Goal: Communication & Community: Participate in discussion

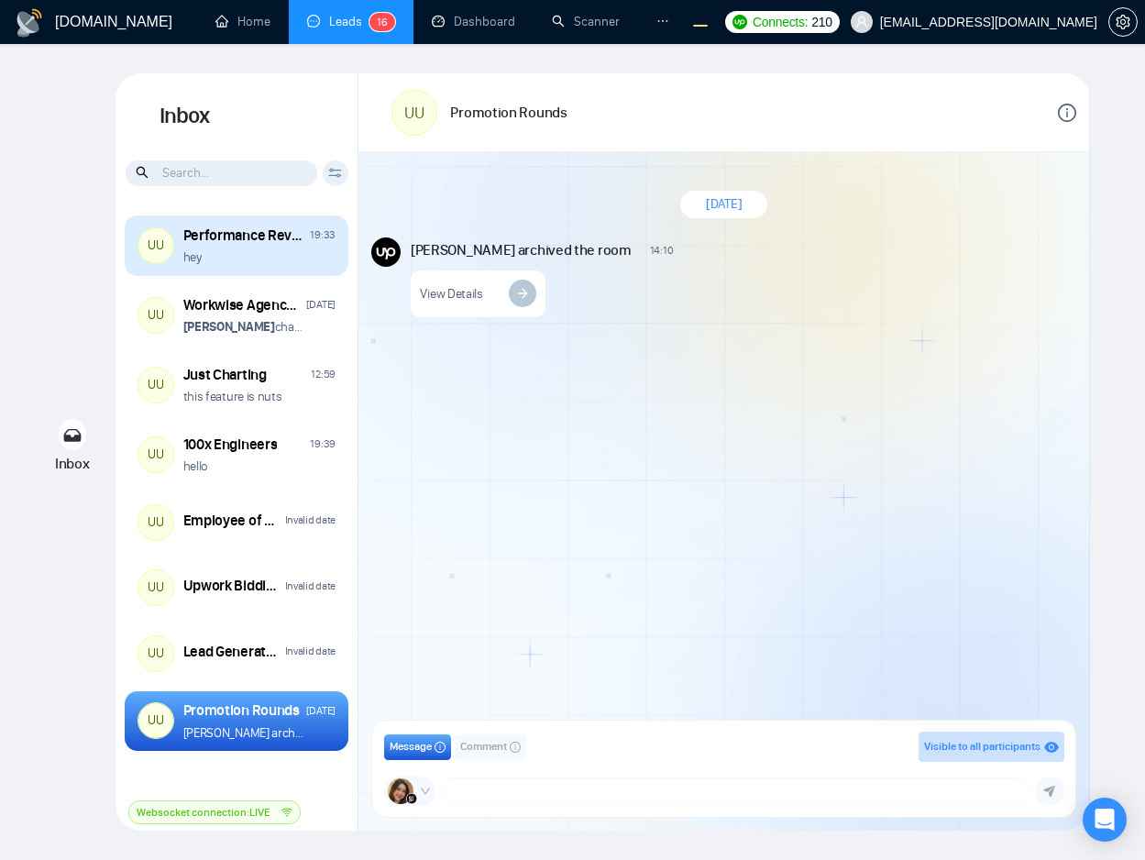
click at [283, 258] on div "hey" at bounding box center [259, 256] width 152 height 17
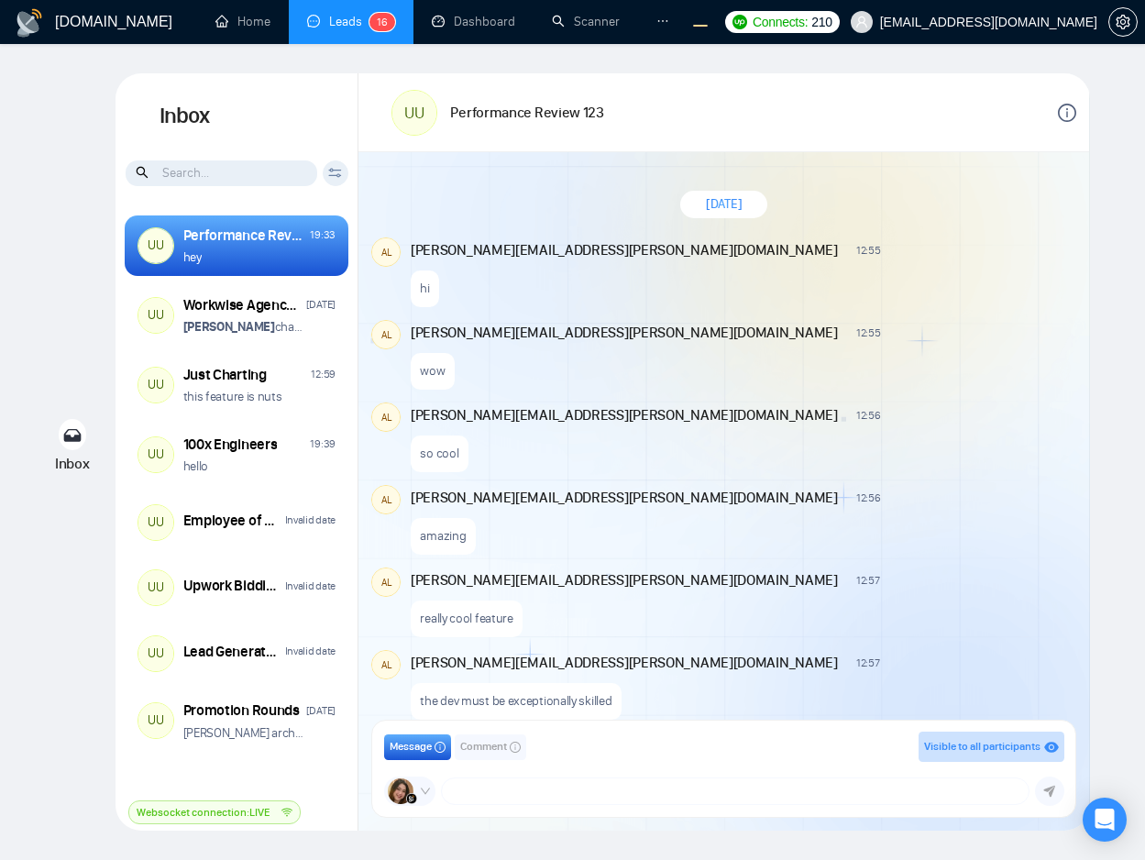
scroll to position [1178, 0]
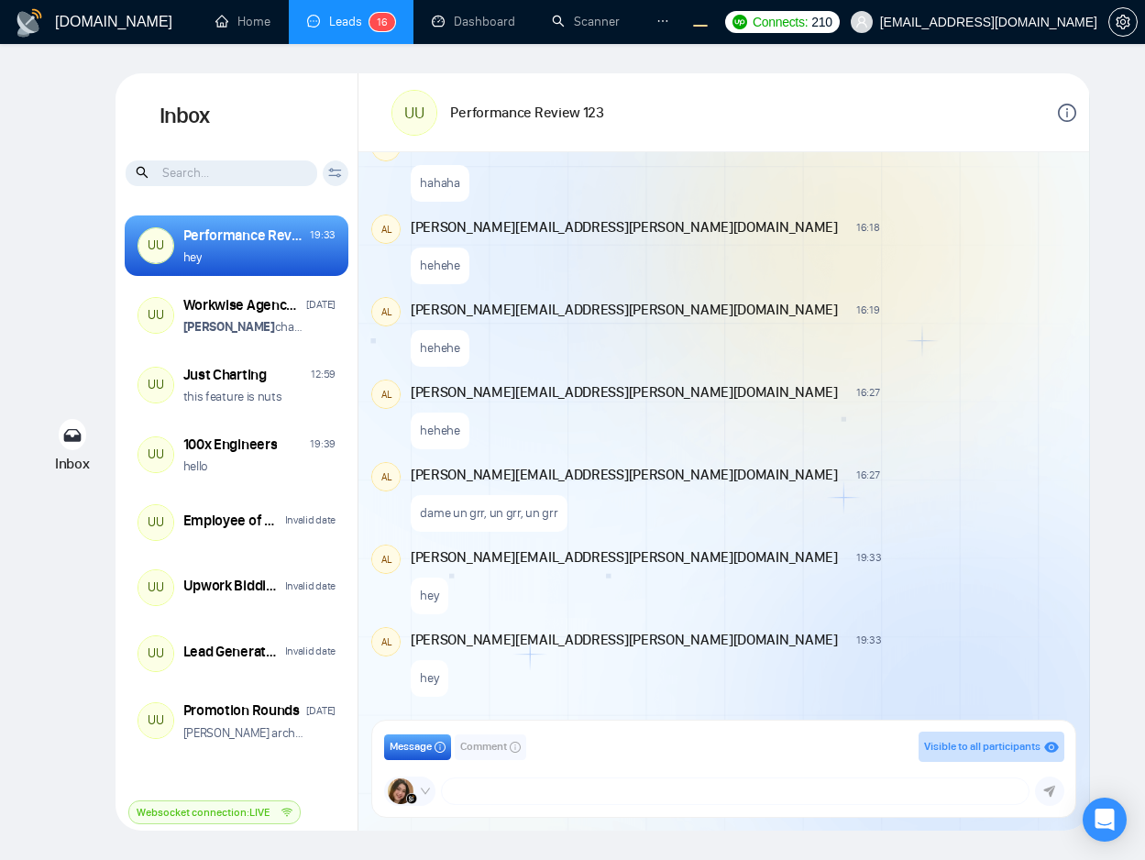
click at [967, 404] on div "hehehe" at bounding box center [742, 425] width 663 height 47
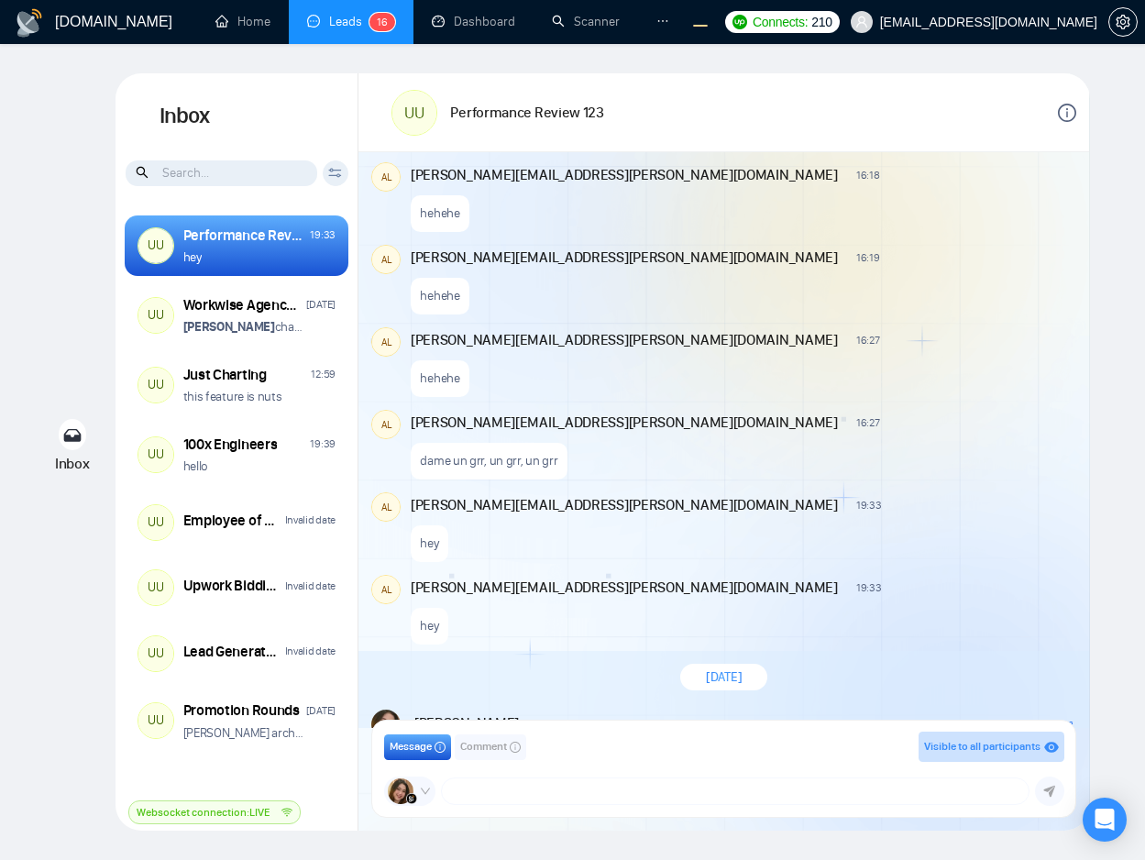
scroll to position [1314, 0]
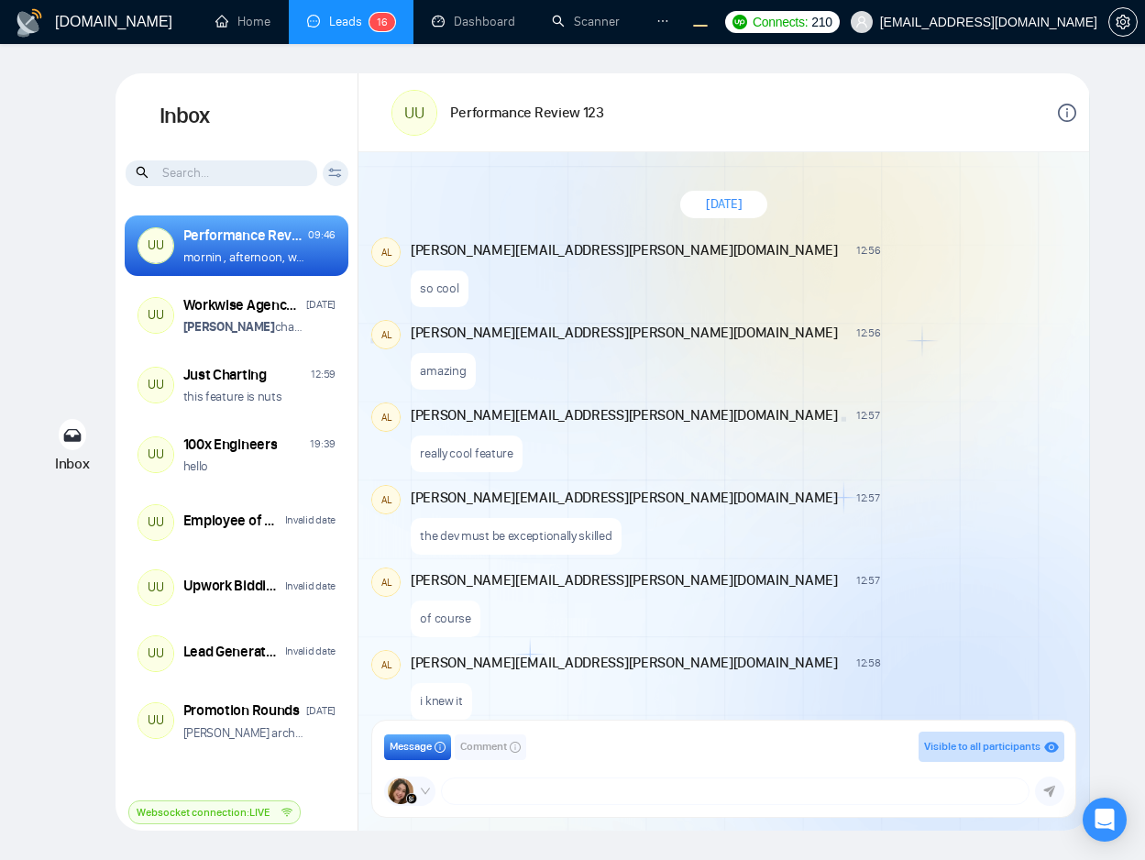
scroll to position [1231, 0]
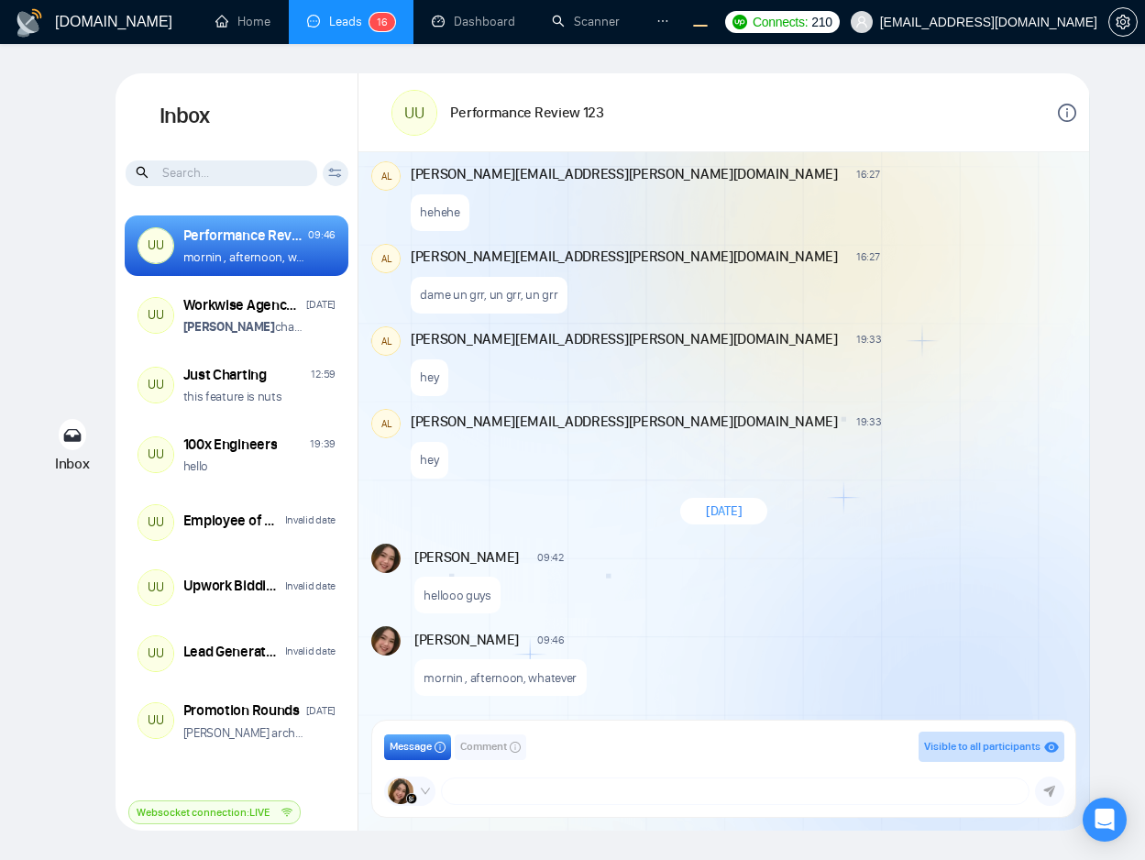
click at [718, 577] on div "hellooo guys" at bounding box center [743, 591] width 659 height 47
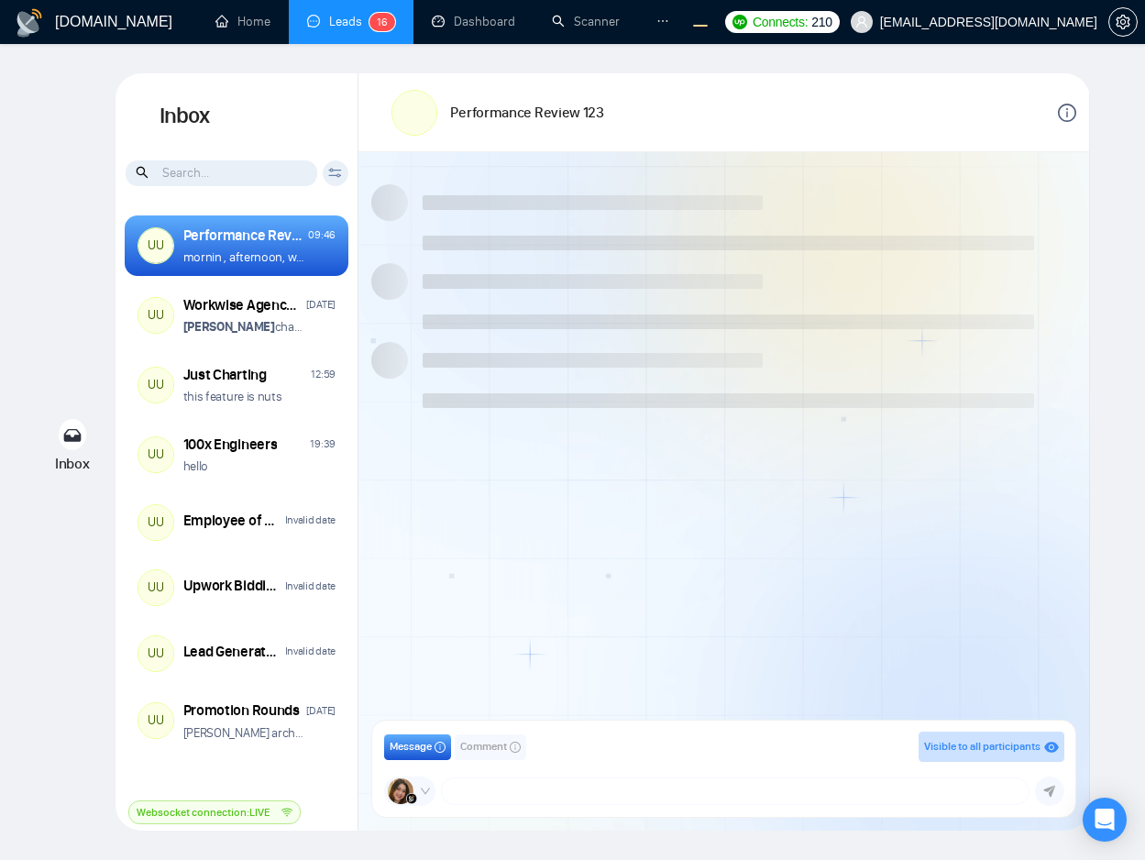
scroll to position [1231, 0]
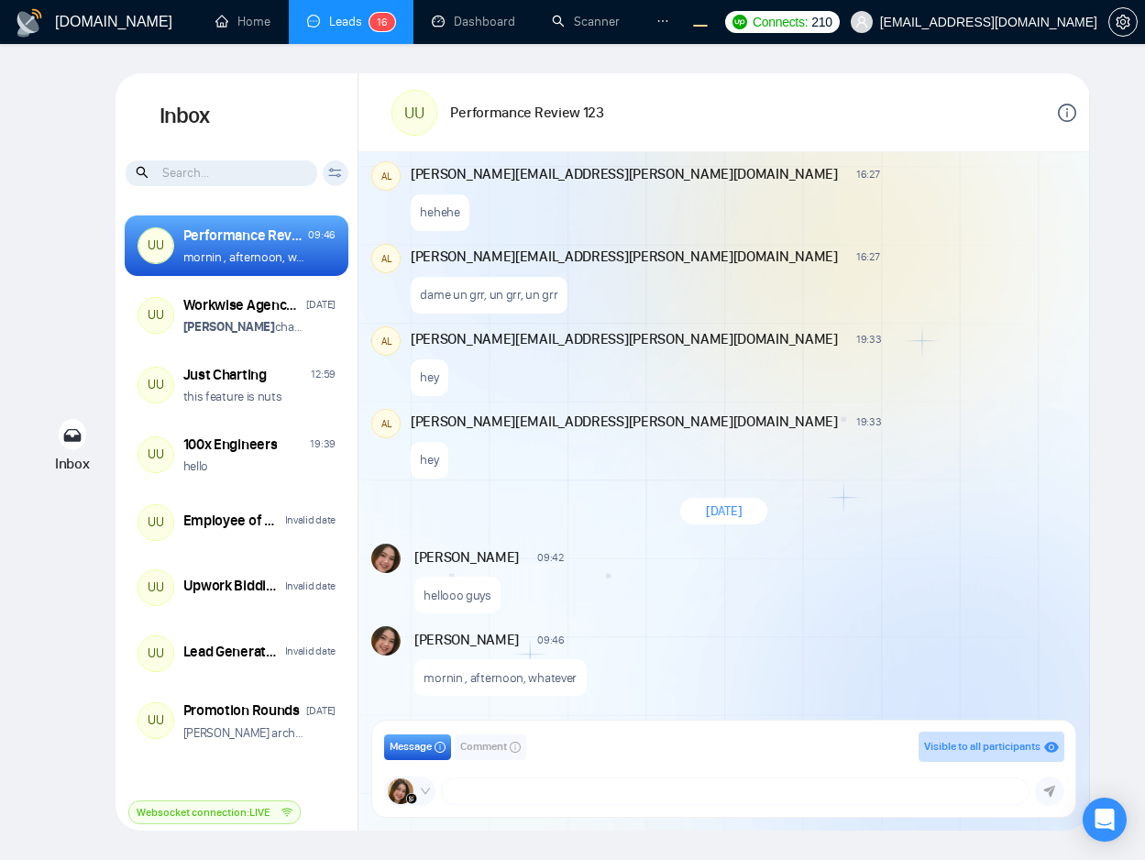
click at [780, 627] on div "Andrian Marsella 09:46 New Message" at bounding box center [743, 638] width 659 height 24
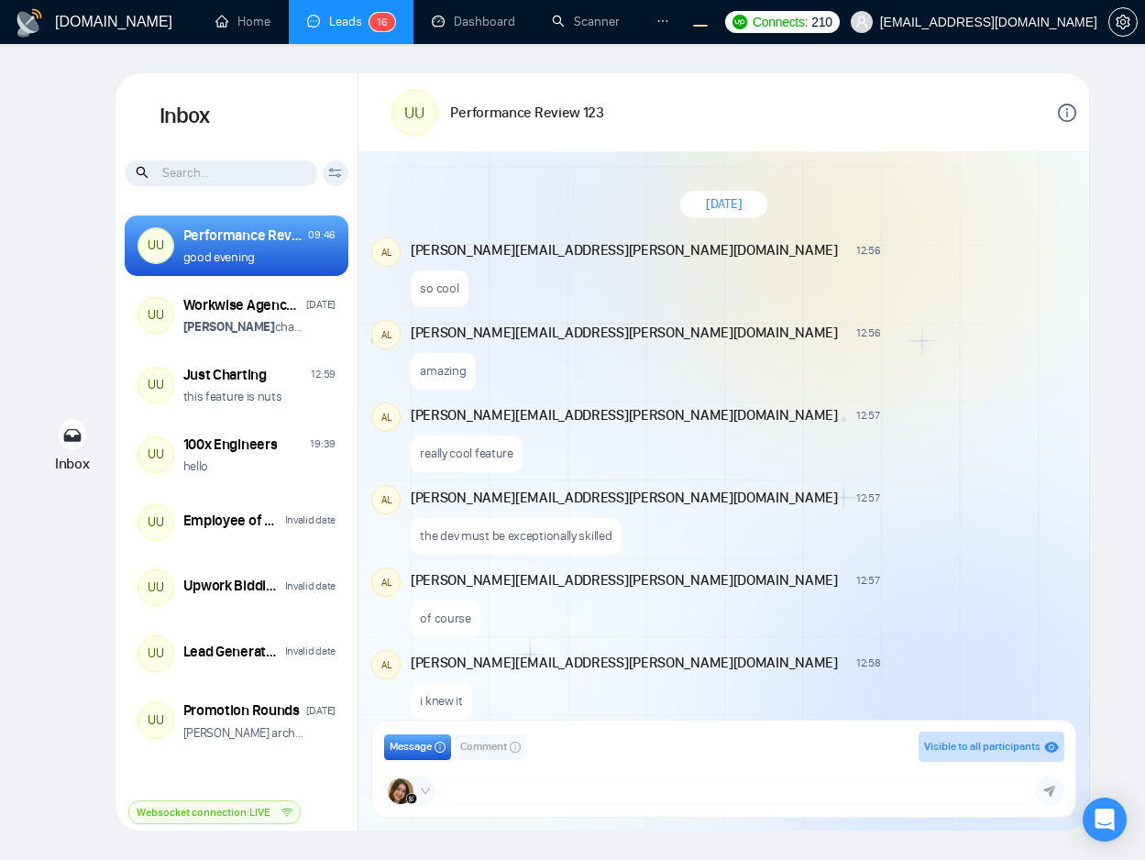
scroll to position [1231, 0]
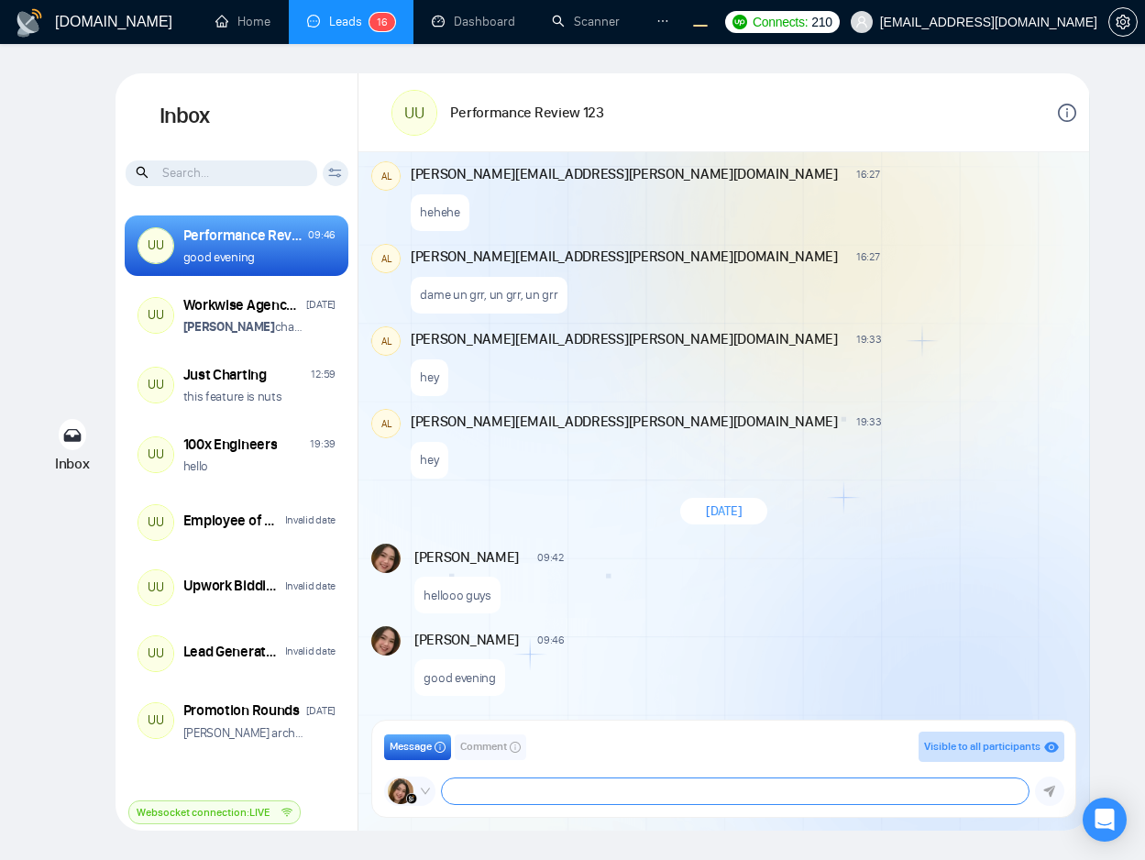
click at [842, 790] on textarea at bounding box center [736, 791] width 588 height 26
click at [954, 637] on div "New Message" at bounding box center [825, 638] width 495 height 15
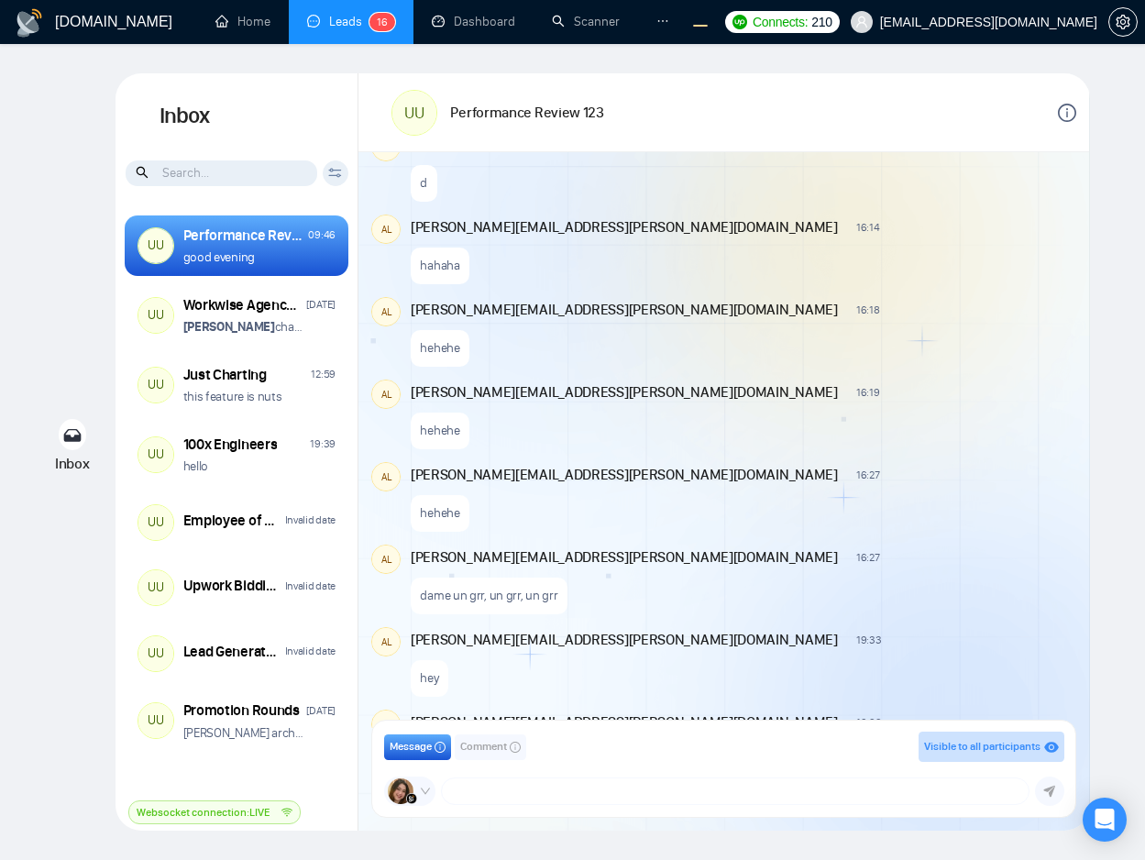
scroll to position [1231, 0]
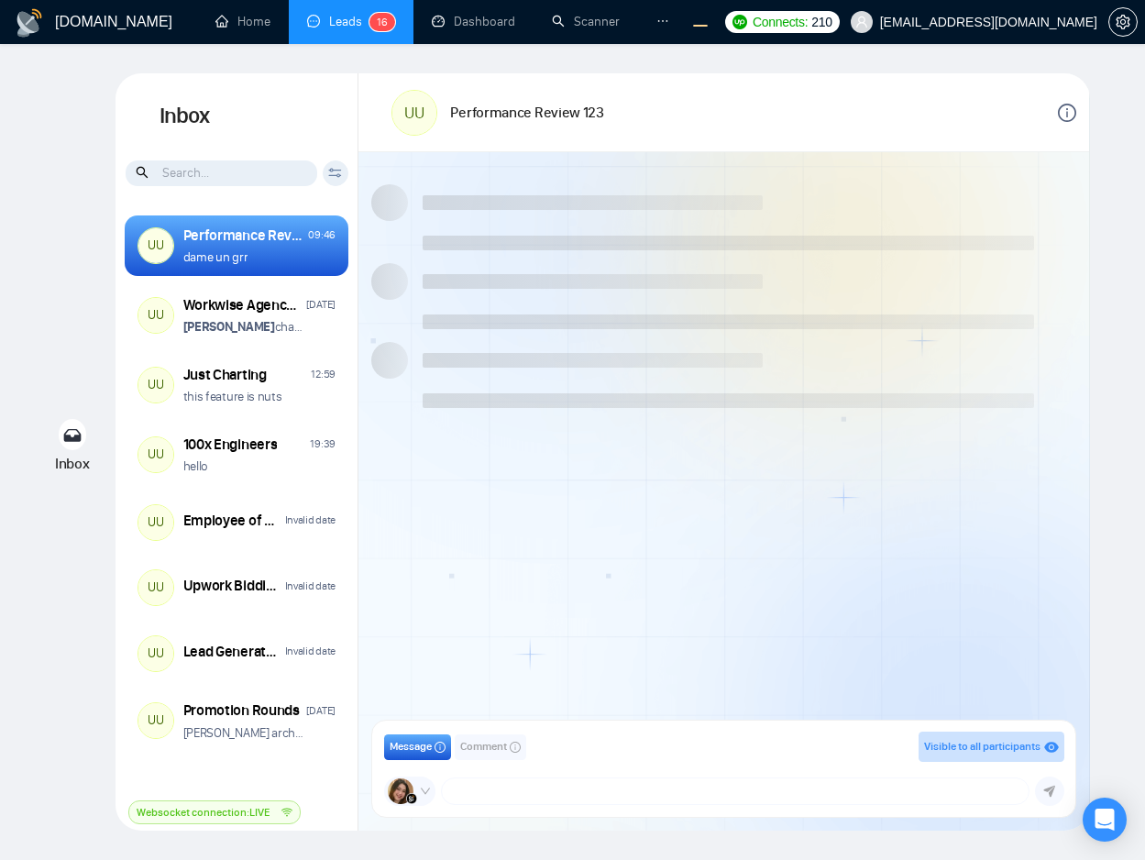
scroll to position [1231, 0]
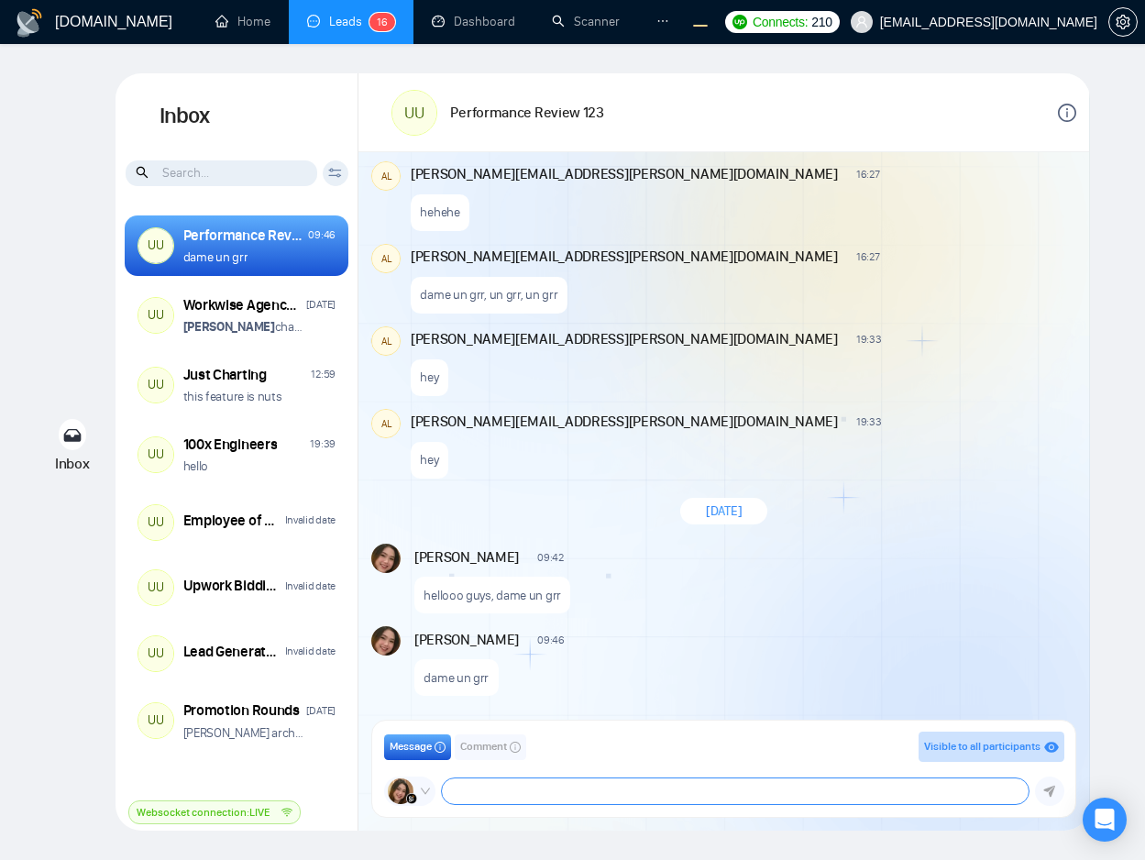
click at [644, 790] on textarea at bounding box center [736, 791] width 588 height 26
click at [879, 643] on div "New Message" at bounding box center [825, 638] width 495 height 15
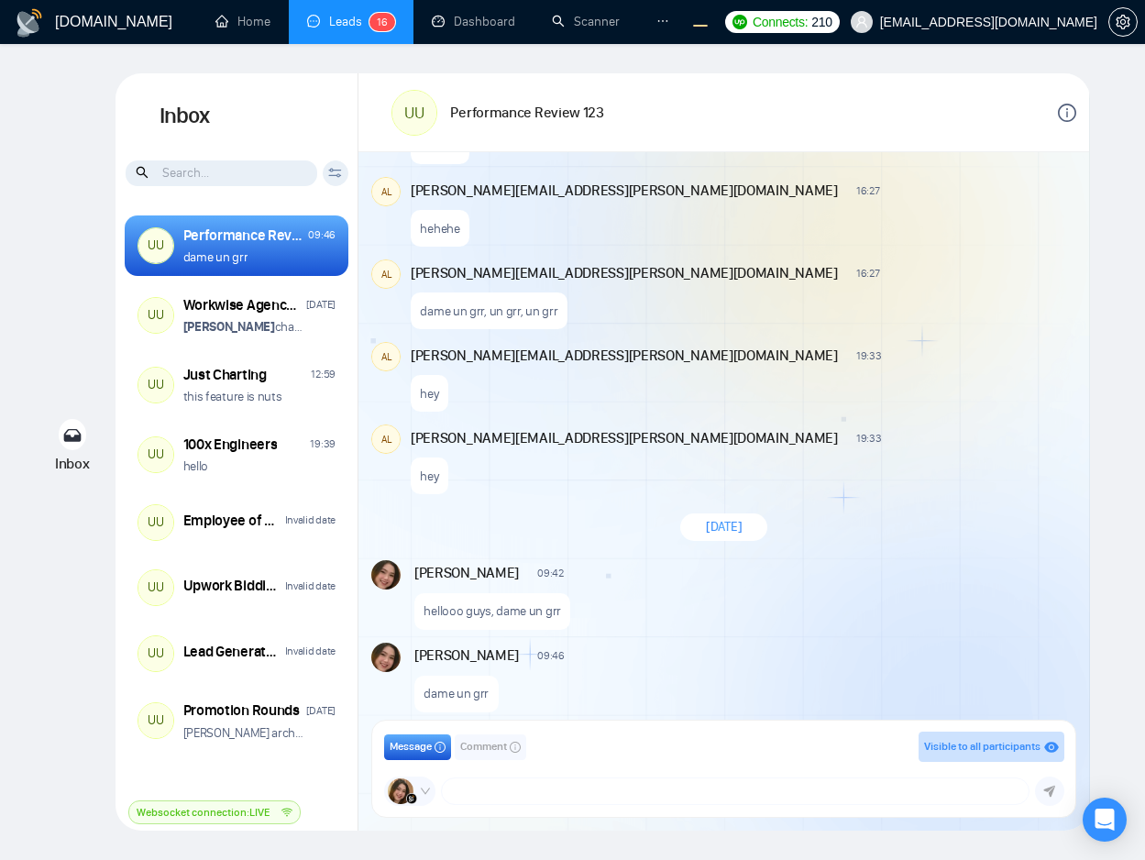
scroll to position [1974, 0]
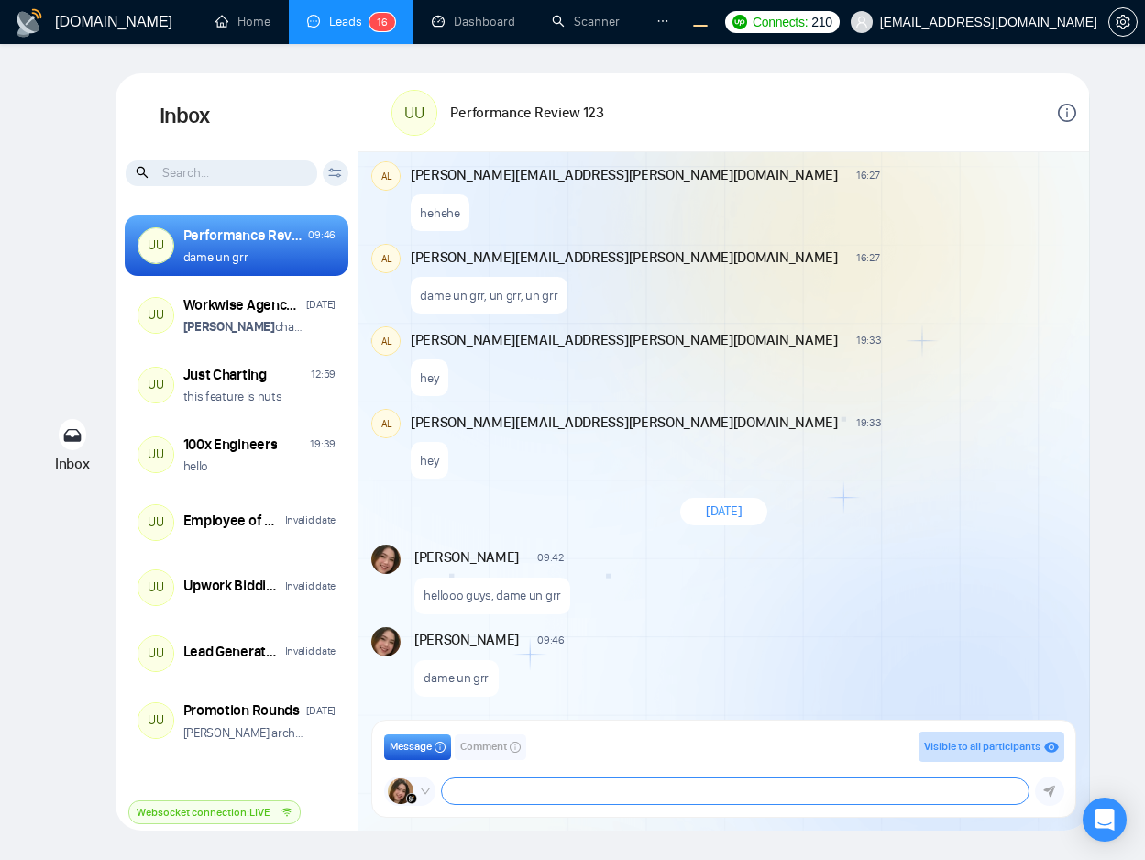
click at [542, 796] on textarea at bounding box center [736, 791] width 588 height 26
type textarea "a"
click at [483, 743] on span "Comment" at bounding box center [483, 746] width 47 height 17
click at [510, 802] on textarea at bounding box center [706, 791] width 645 height 26
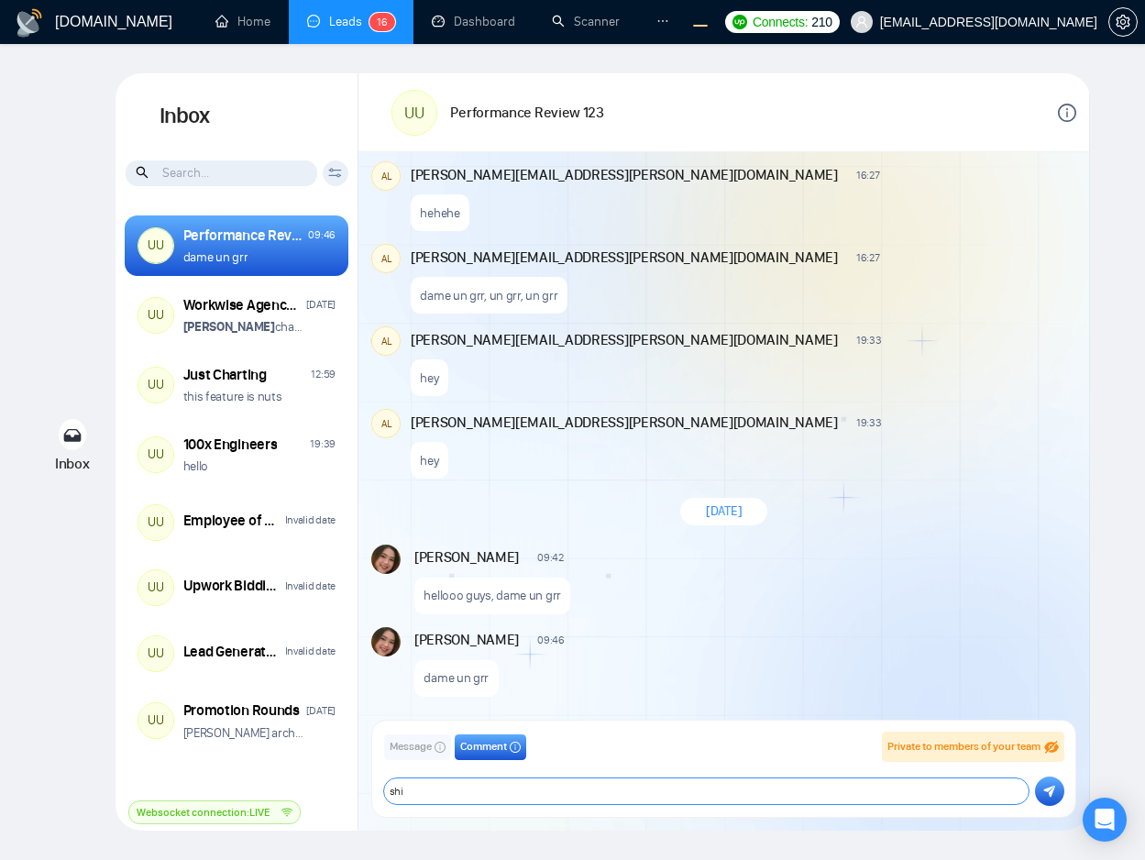
type textarea "s"
type textarea "ashiap"
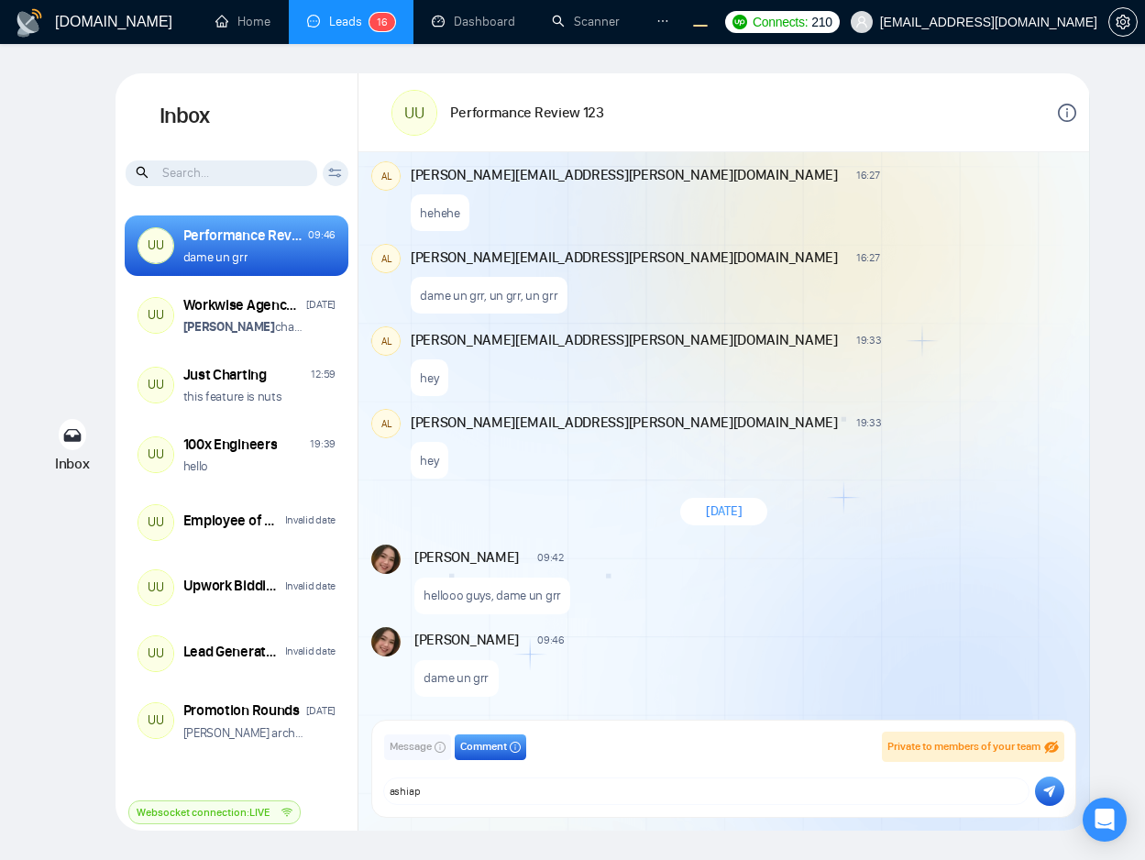
click at [1045, 794] on icon "submit" at bounding box center [1049, 791] width 12 height 13
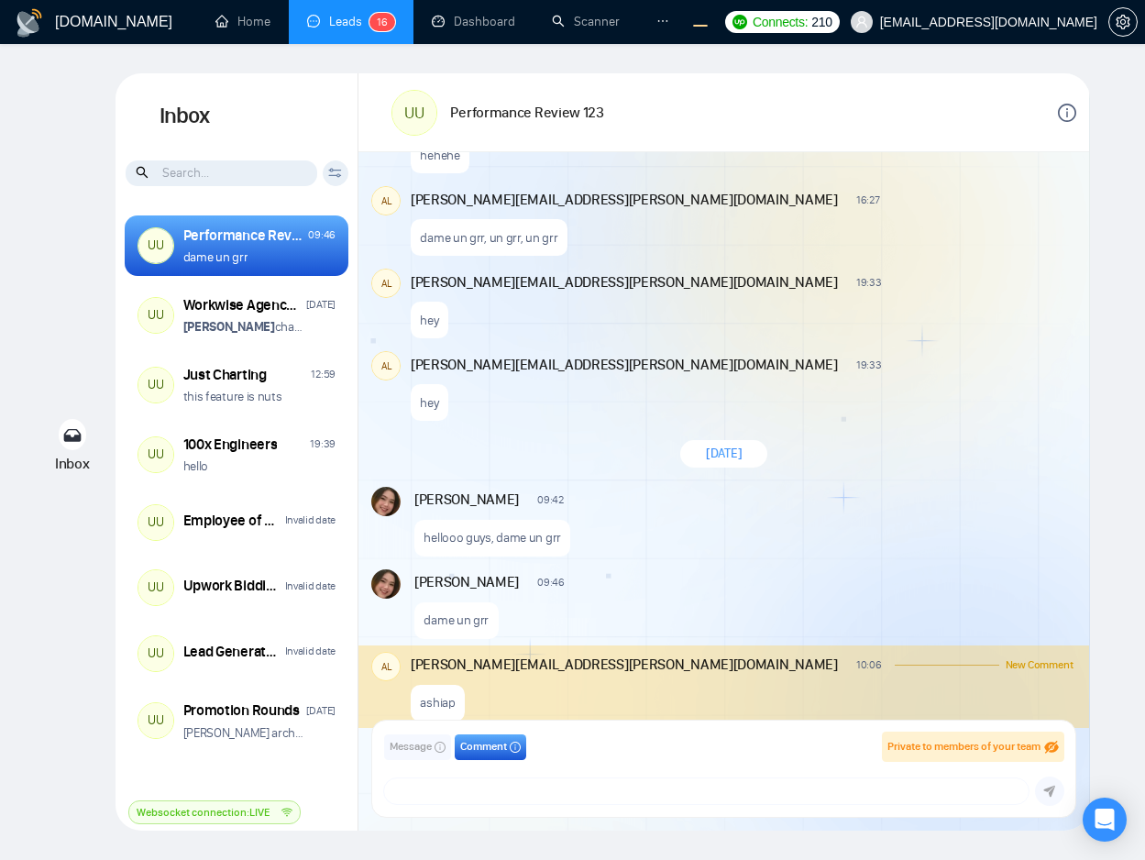
scroll to position [2056, 0]
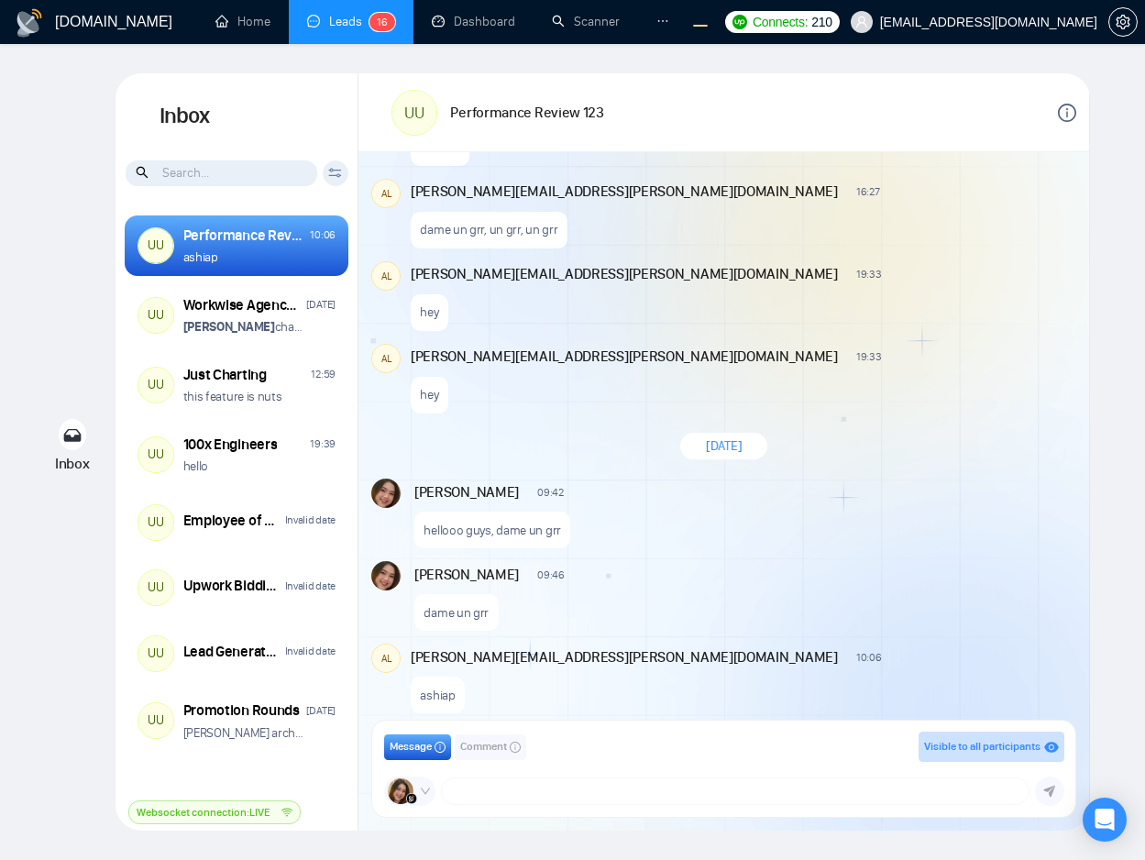
scroll to position [1231, 0]
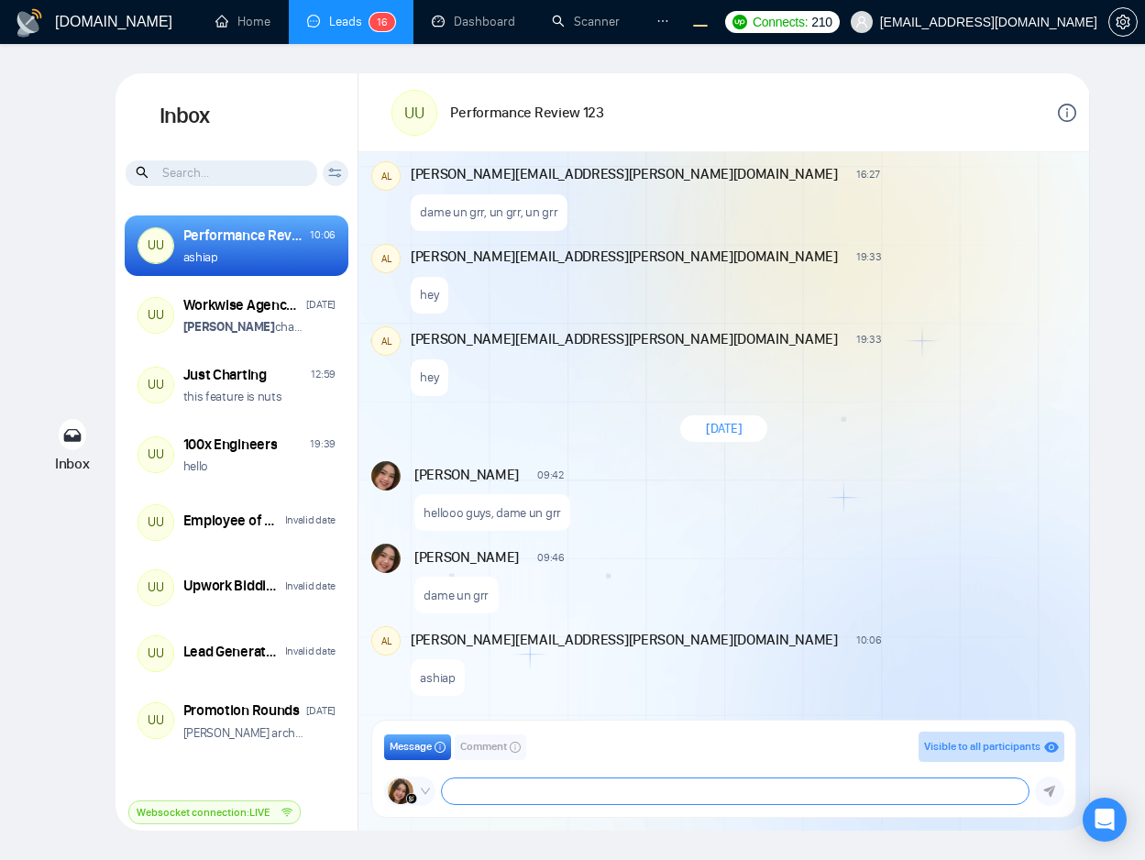
click at [649, 788] on textarea at bounding box center [736, 791] width 588 height 26
click at [834, 796] on textarea at bounding box center [736, 791] width 588 height 26
type textarea "what do you think of this client ?"
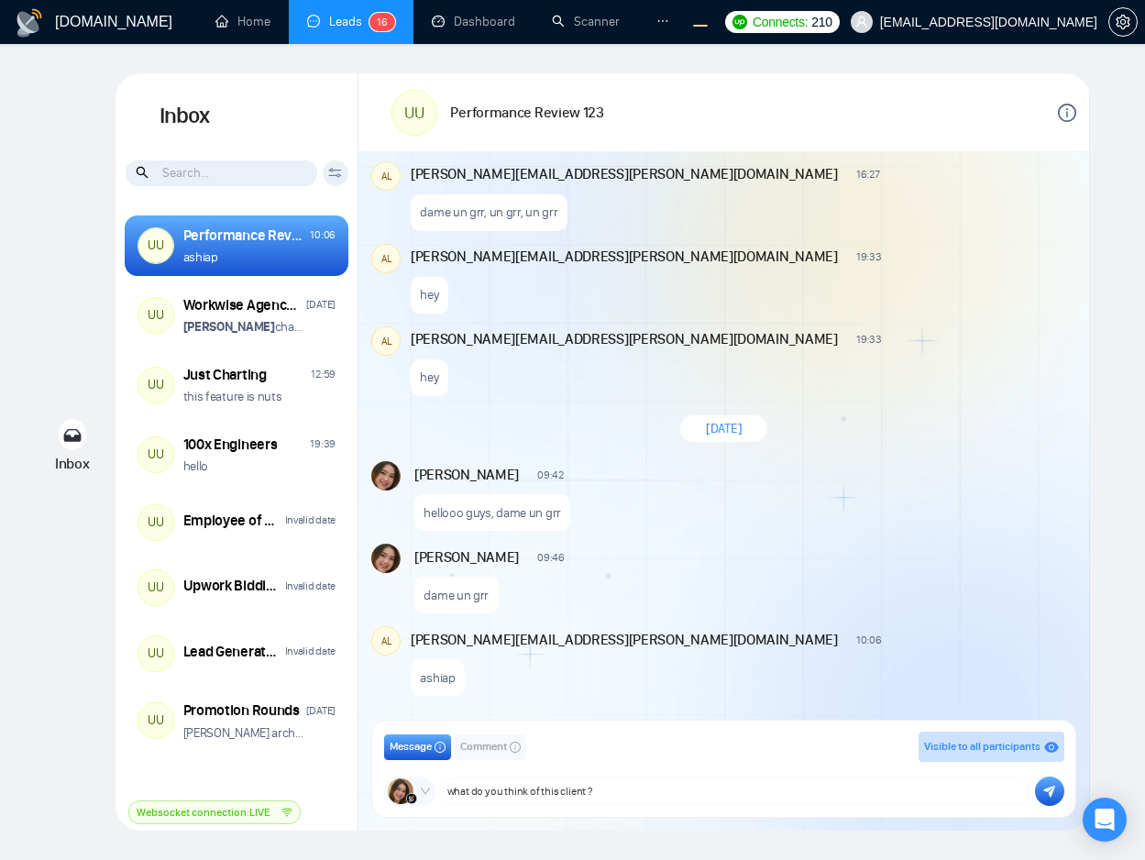
click at [1045, 798] on button "submit" at bounding box center [1049, 791] width 29 height 29
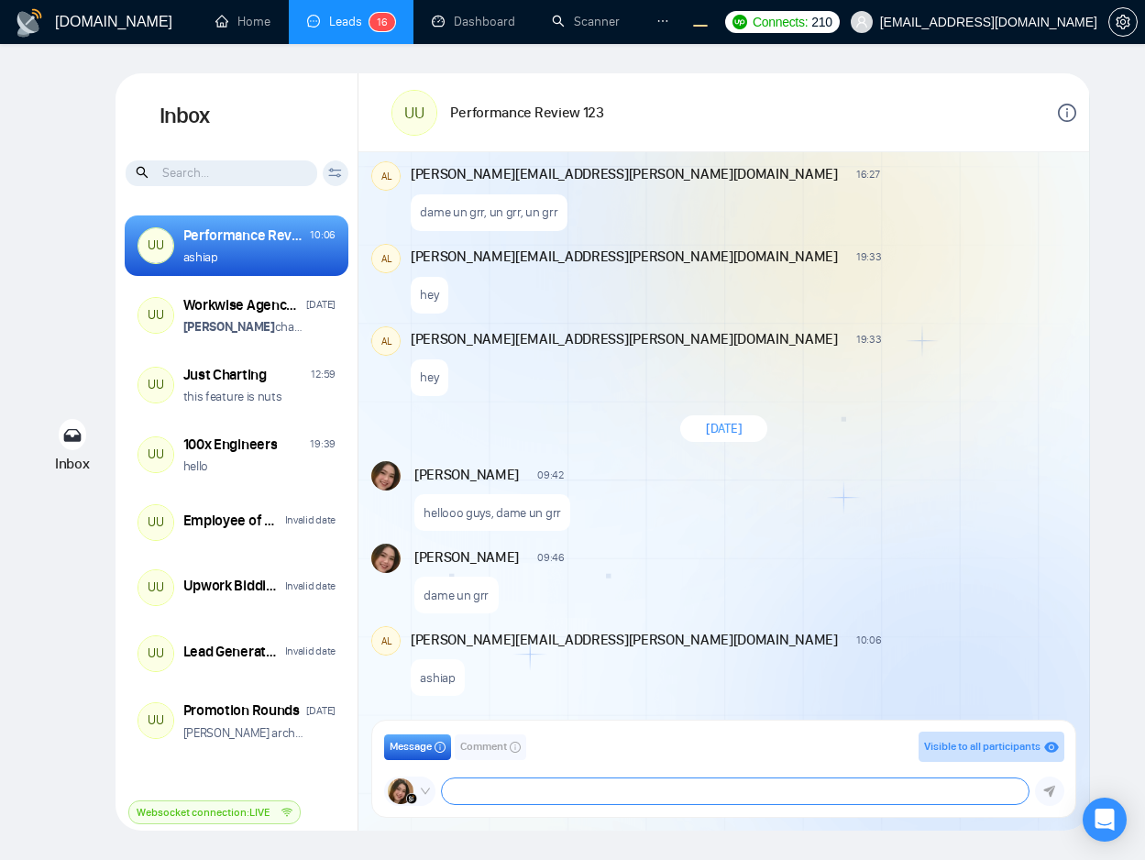
click at [728, 800] on textarea at bounding box center [736, 791] width 588 height 26
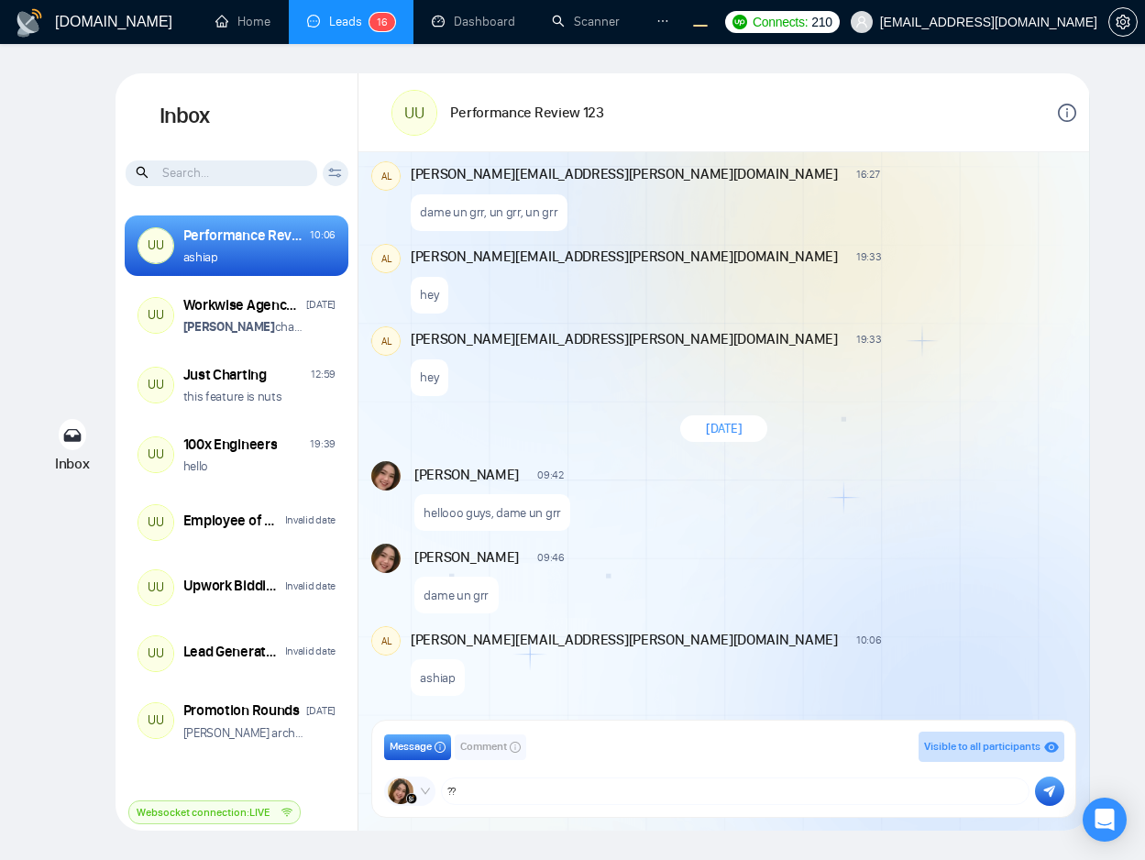
click at [491, 744] on span "Comment" at bounding box center [483, 746] width 47 height 17
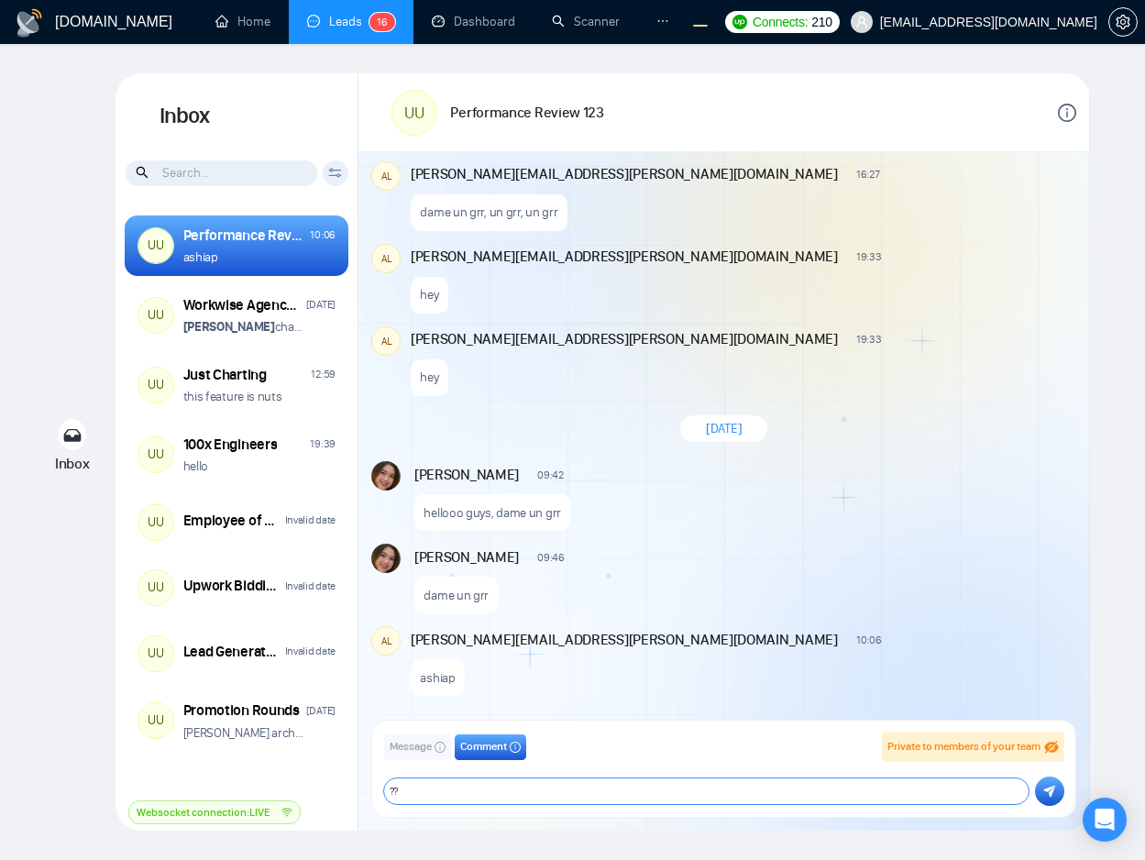
click at [792, 796] on textarea "??" at bounding box center [706, 791] width 645 height 26
type textarea "what do you think??"
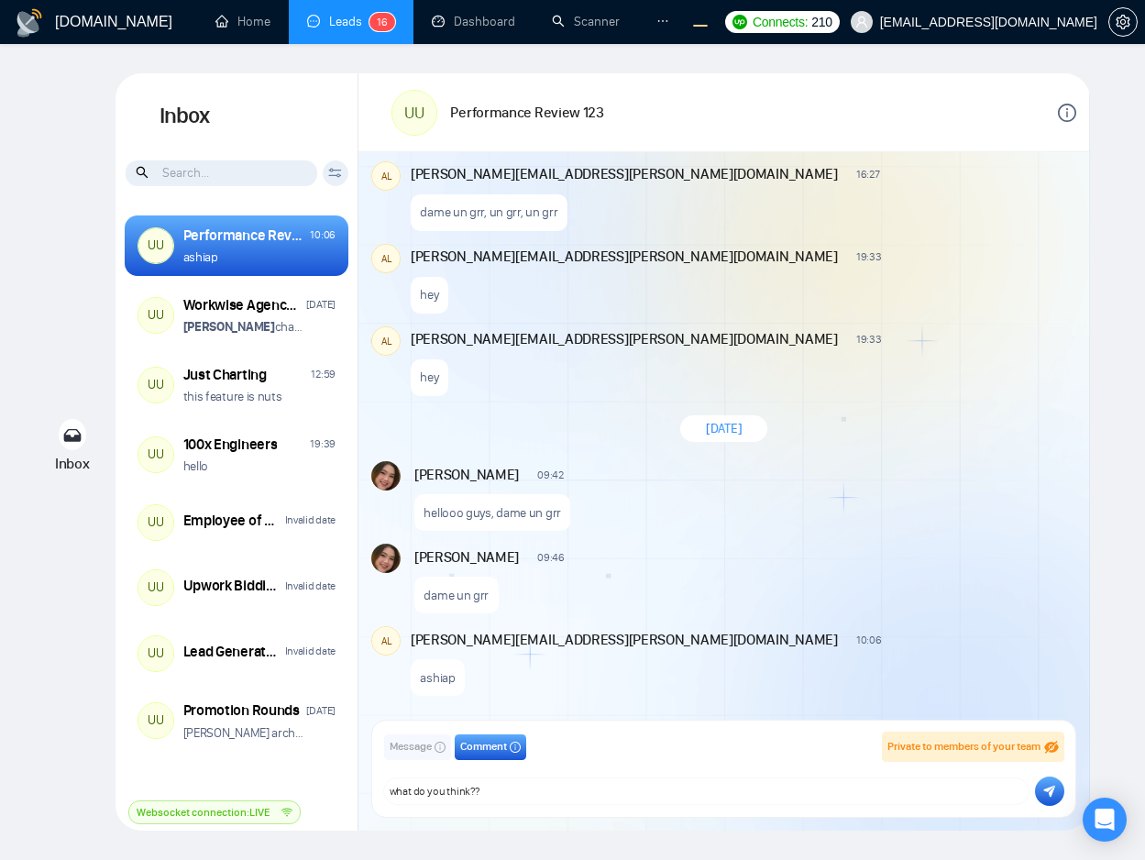
click at [1047, 791] on icon "submit" at bounding box center [1049, 791] width 12 height 13
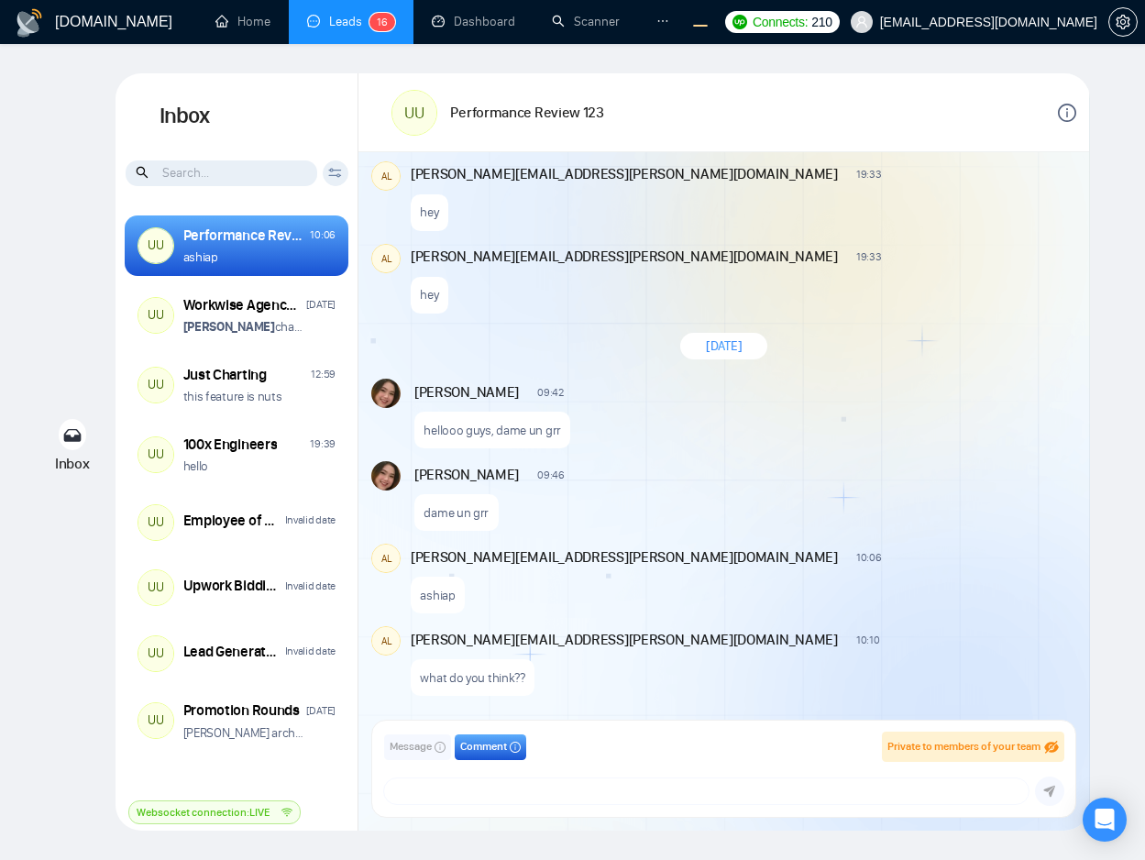
scroll to position [1314, 0]
